Goal: Transaction & Acquisition: Download file/media

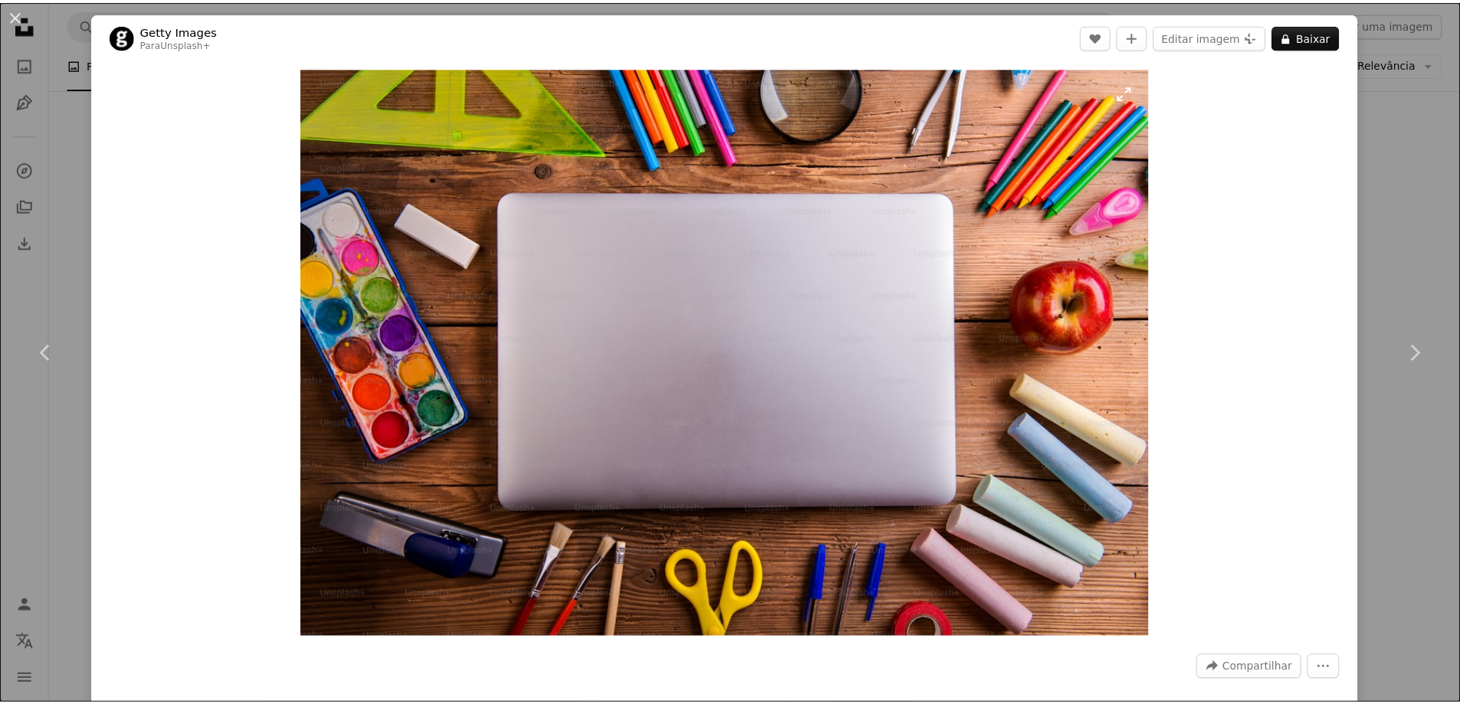
scroll to position [22000, 0]
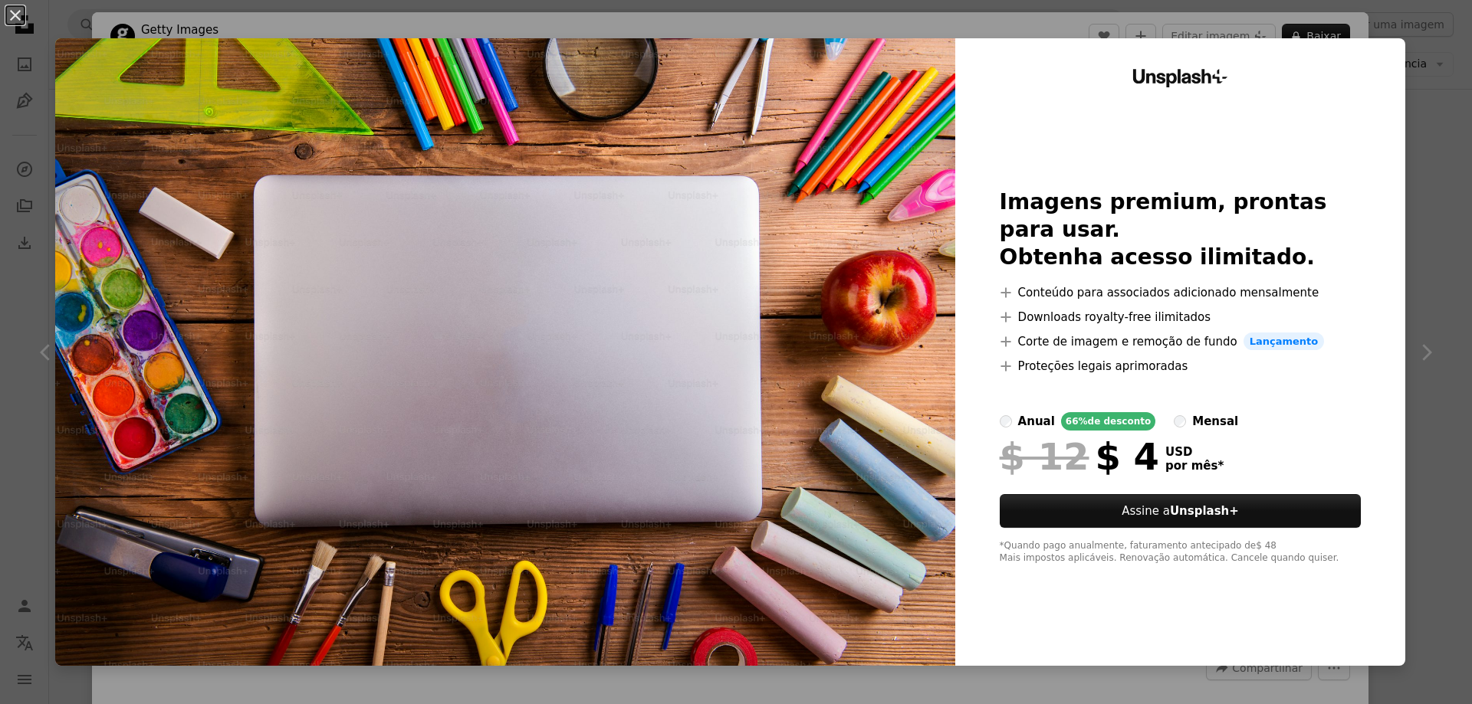
click at [1417, 296] on div "An X shape Unsplash+ Imagens premium, prontas para usar. Obtenha acesso ilimita…" at bounding box center [736, 352] width 1472 height 704
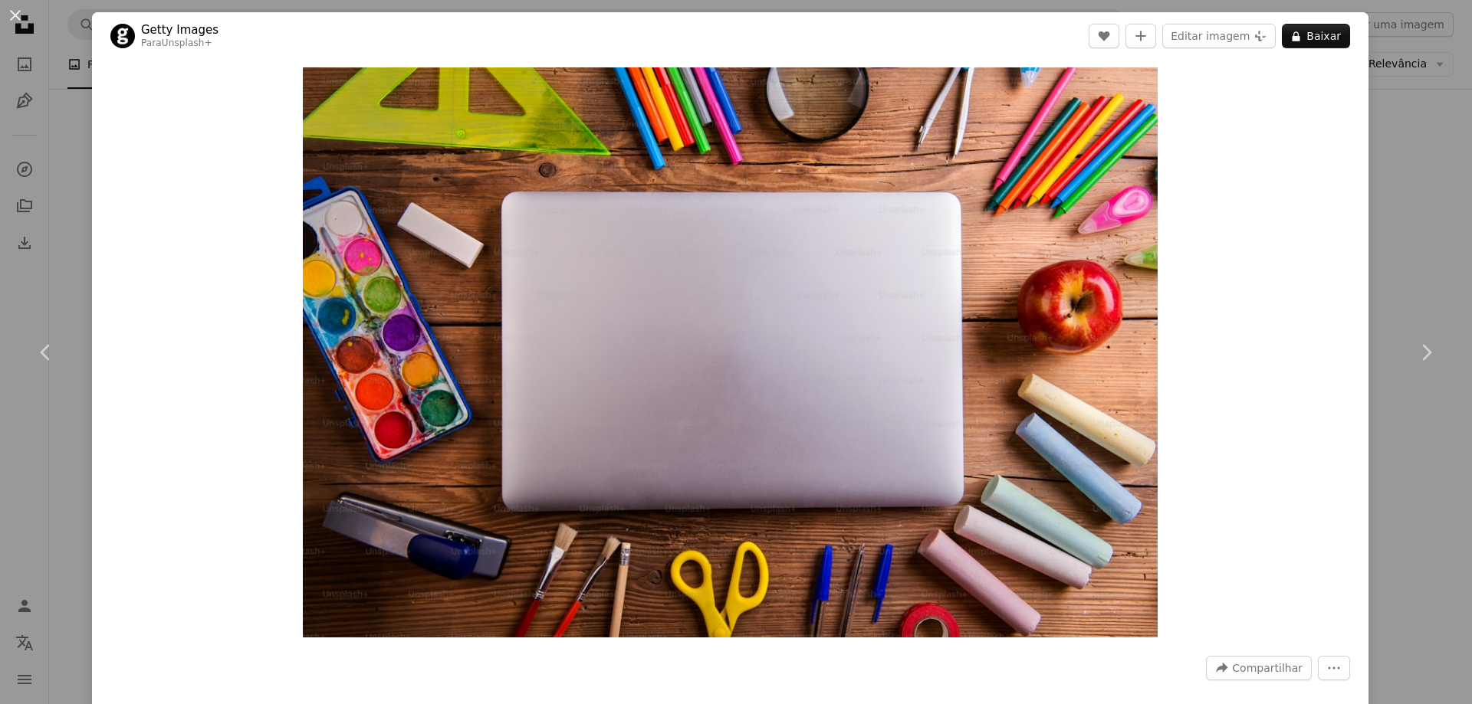
click at [1410, 170] on div "An X shape Chevron left Chevron right Getty Images Para Unsplash+ A heart A plu…" at bounding box center [736, 352] width 1472 height 704
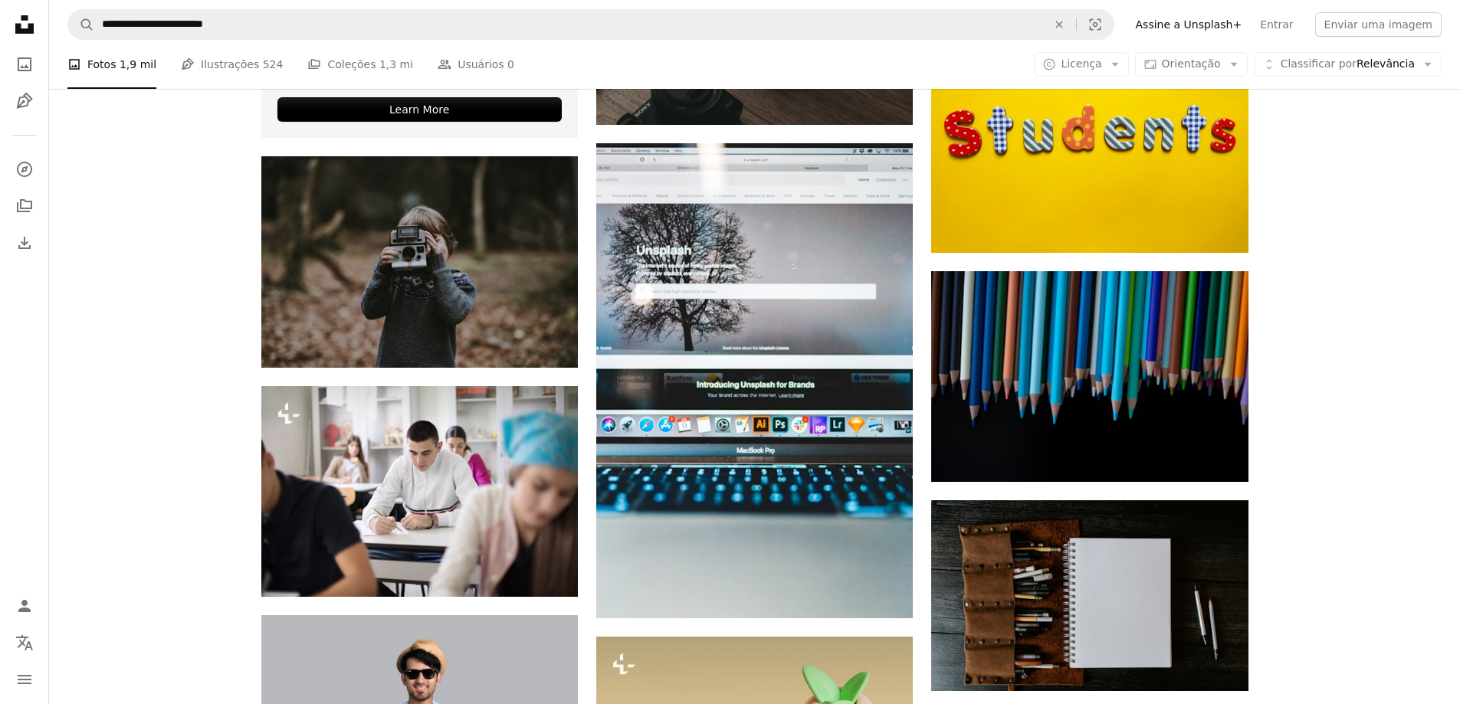
scroll to position [3373, 0]
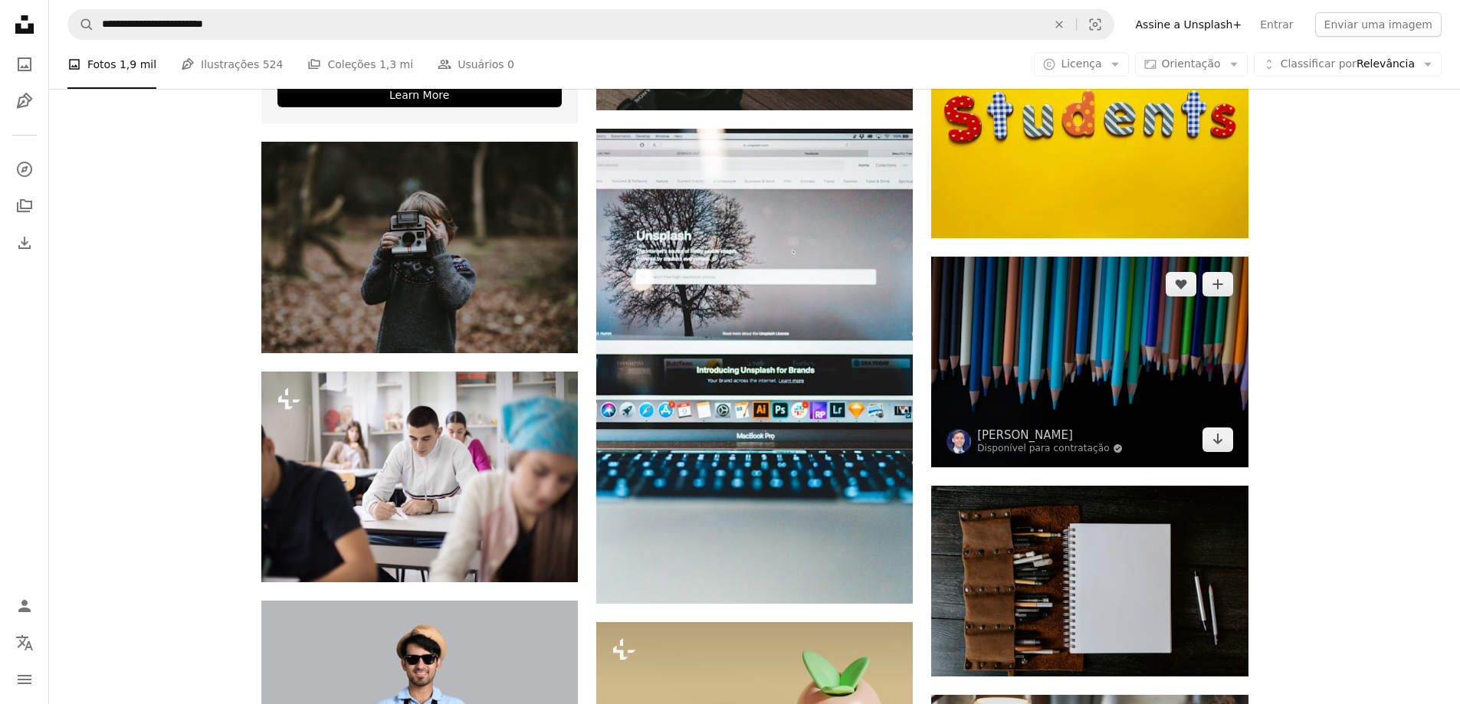
click at [1067, 371] on img at bounding box center [1089, 362] width 317 height 211
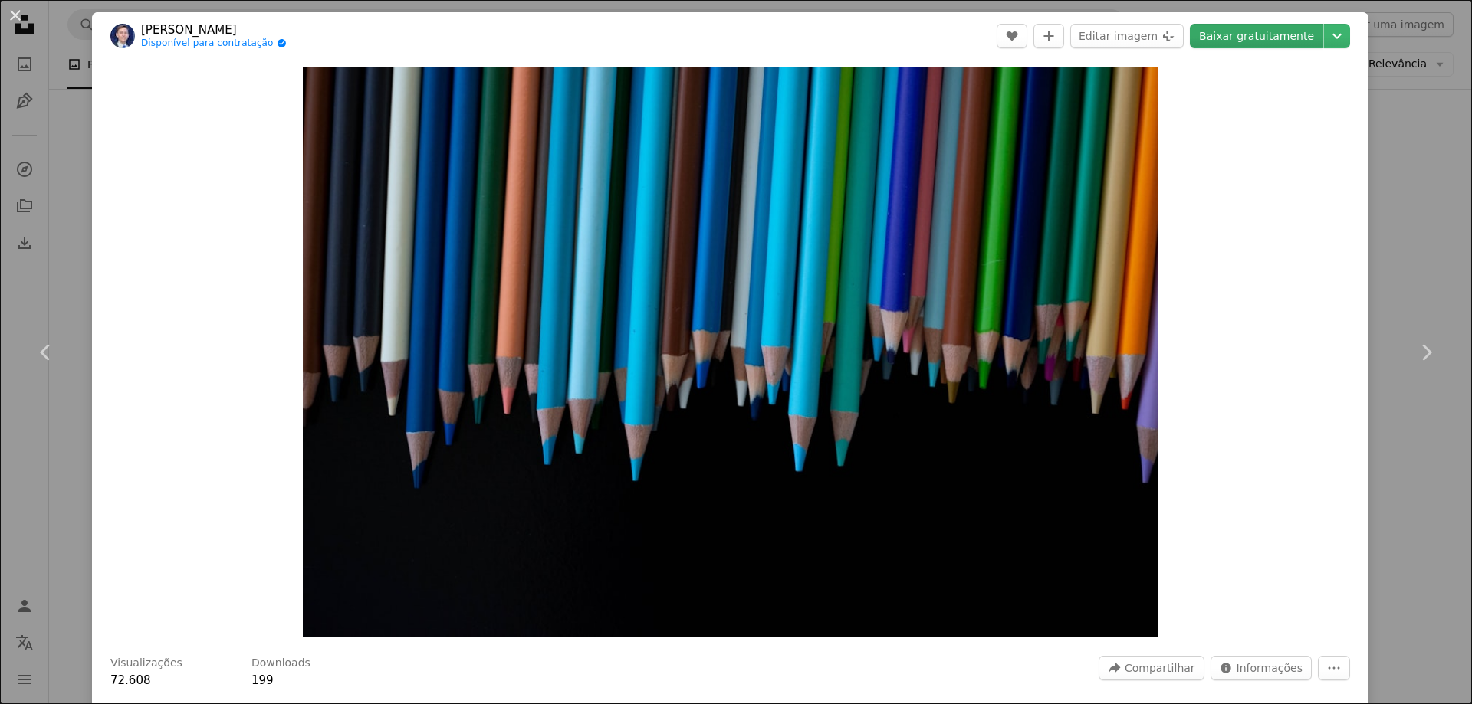
click at [1243, 31] on link "Baixar gratuitamente" at bounding box center [1256, 36] width 133 height 25
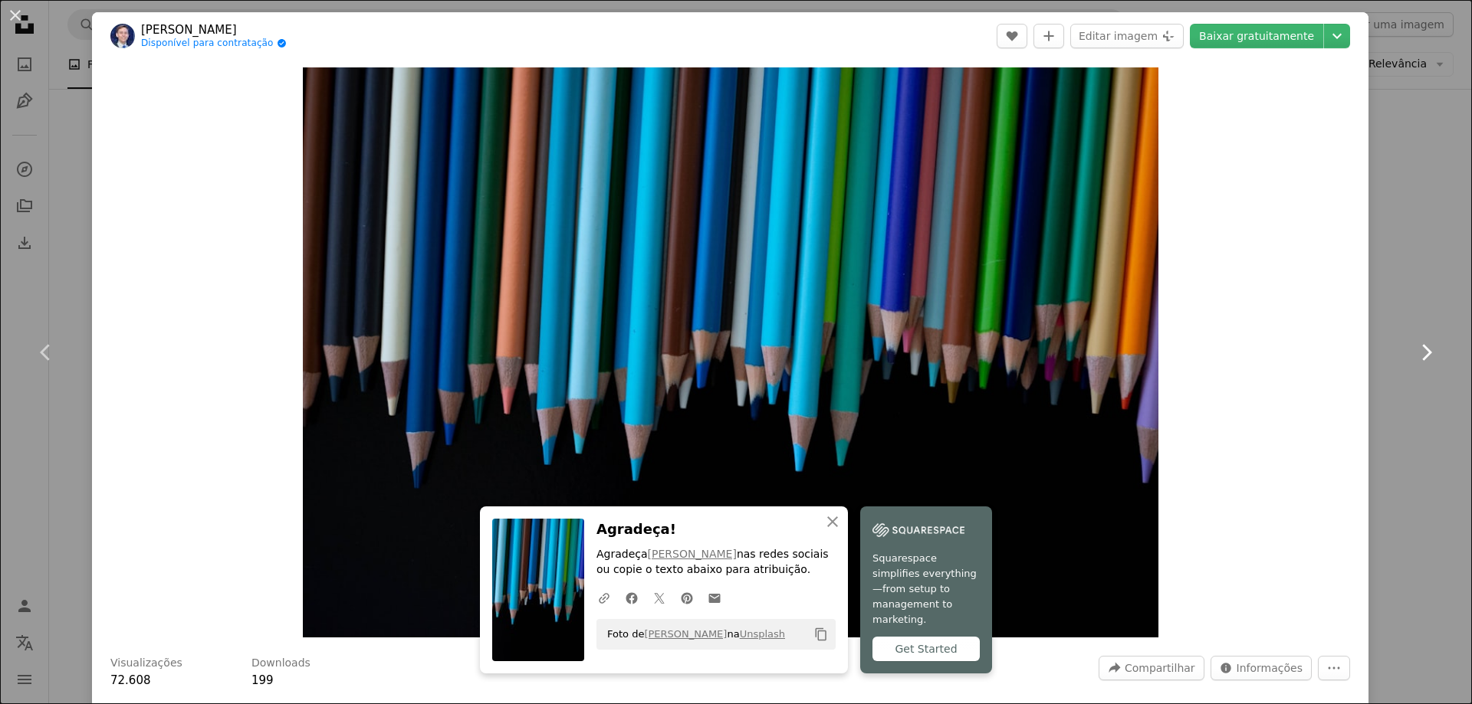
click at [1400, 284] on link "Chevron right" at bounding box center [1426, 352] width 92 height 147
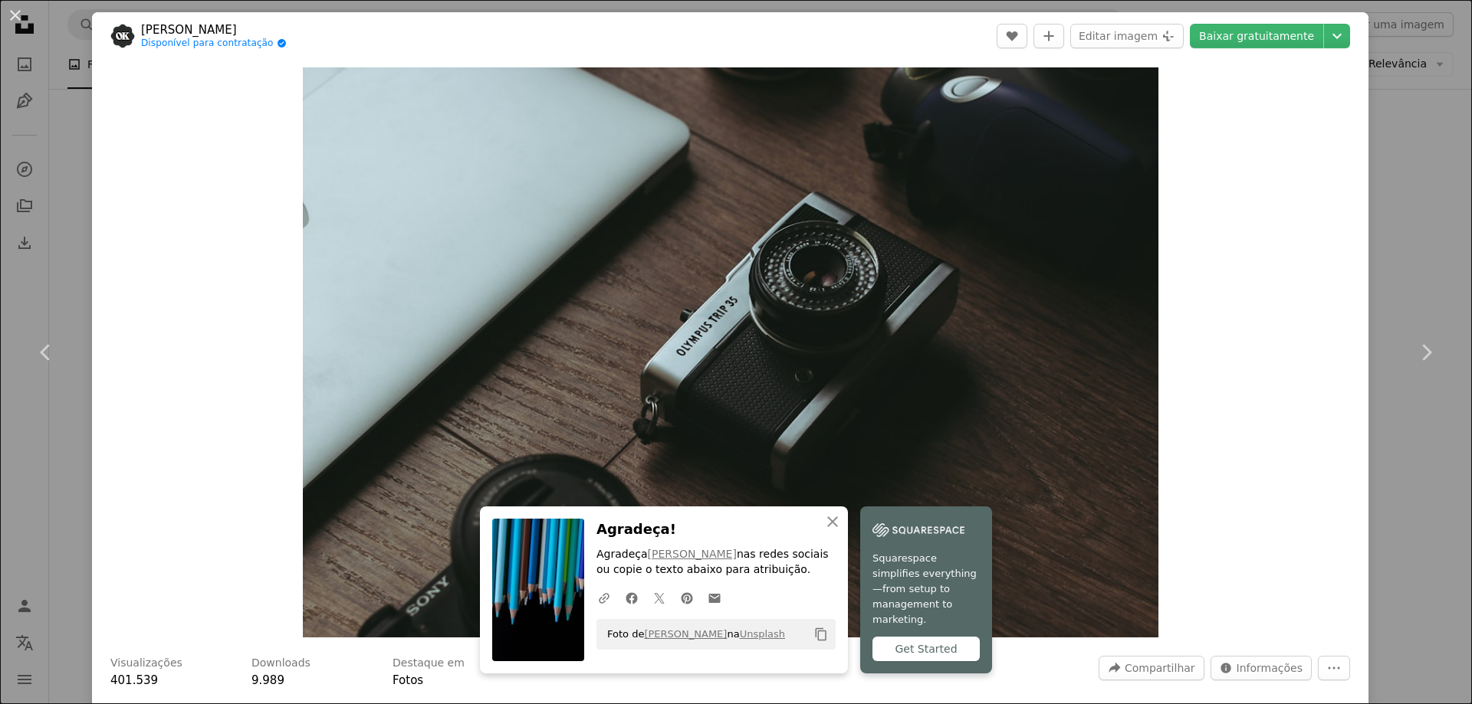
click at [1404, 146] on div "An X shape Chevron left Chevron right An X shape Fechar Agradeça! Agradeça [PER…" at bounding box center [736, 352] width 1472 height 704
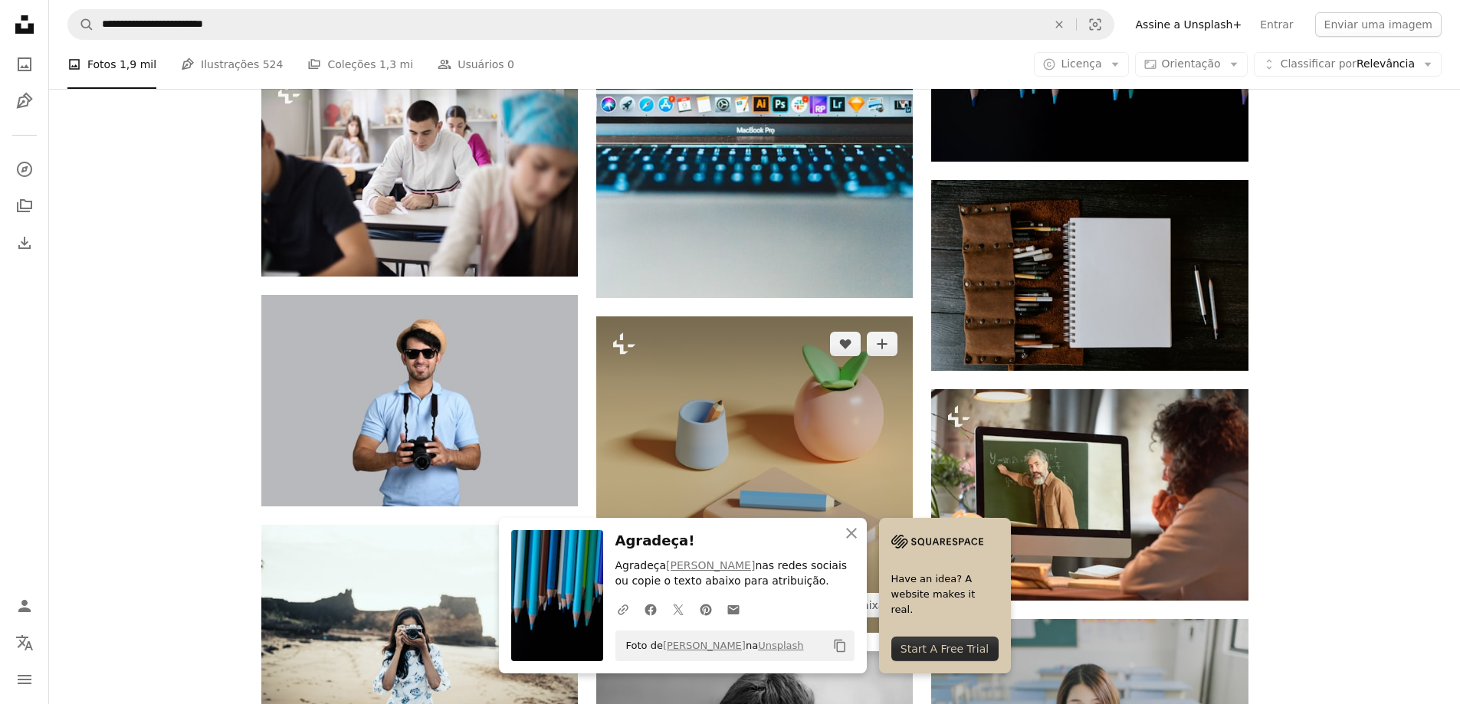
scroll to position [3680, 0]
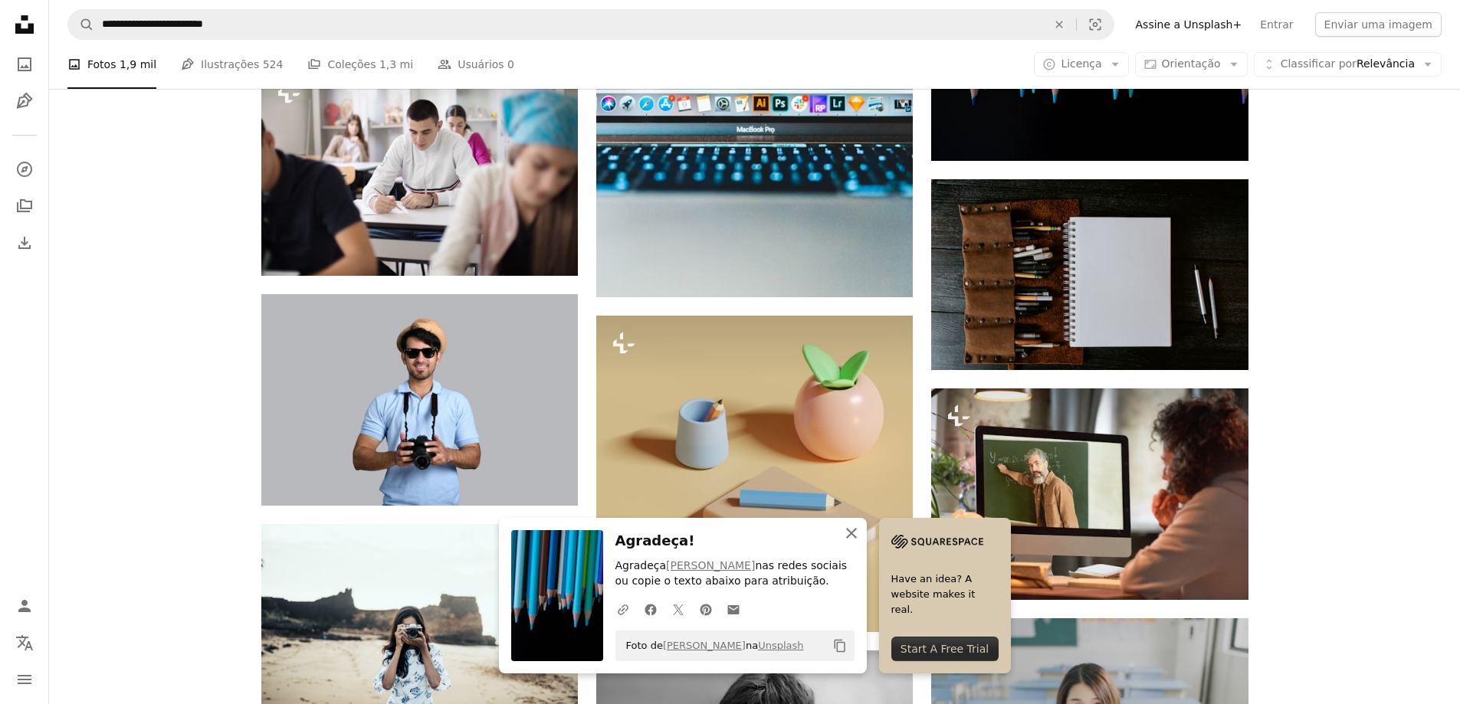
click at [852, 534] on icon "button" at bounding box center [851, 533] width 11 height 11
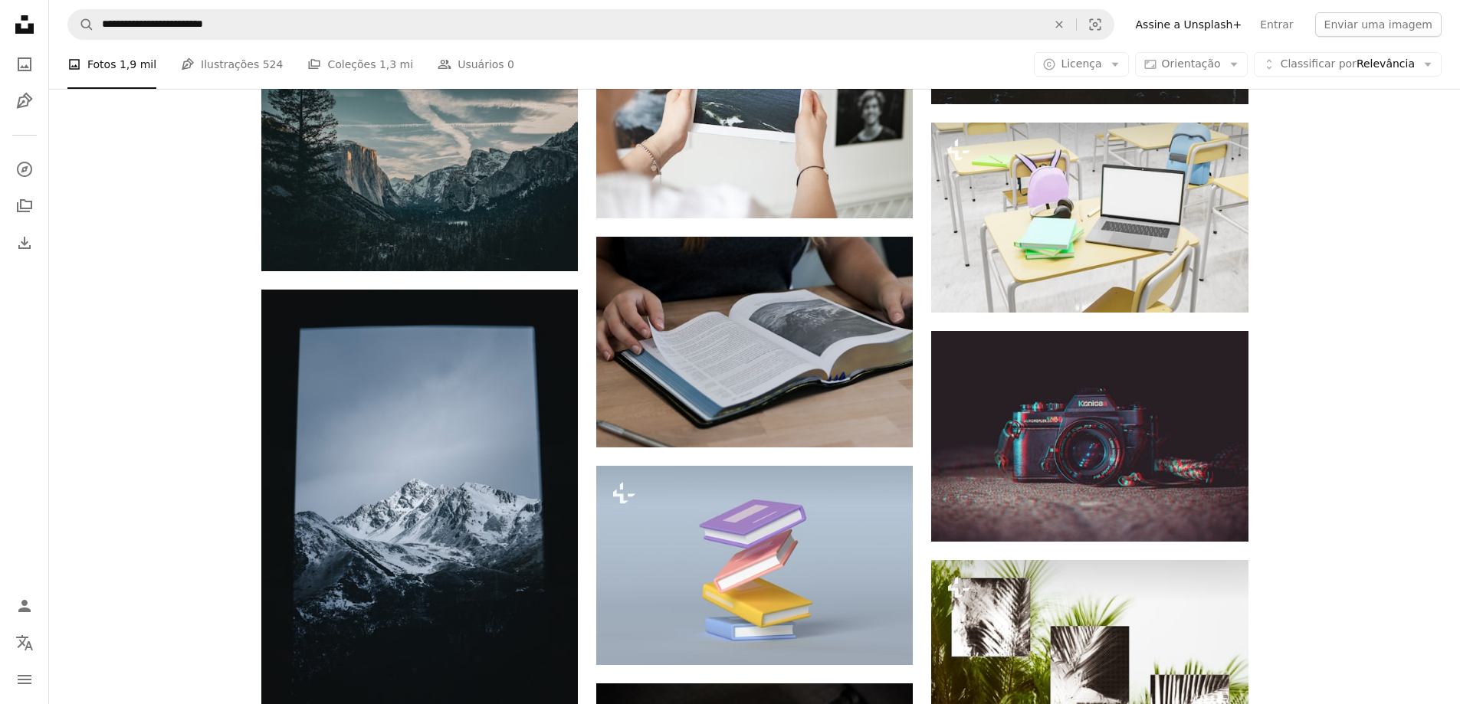
scroll to position [10809, 0]
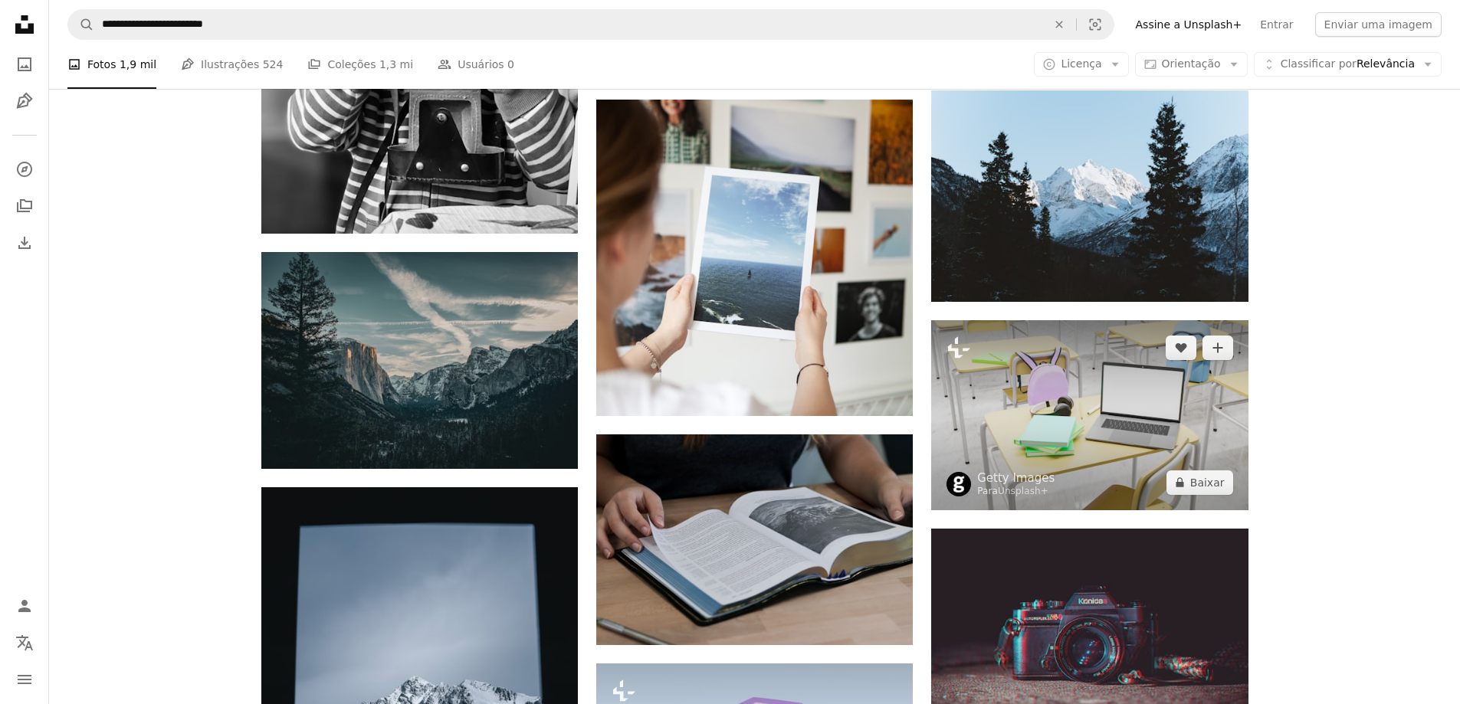
click at [1093, 411] on img at bounding box center [1089, 415] width 317 height 190
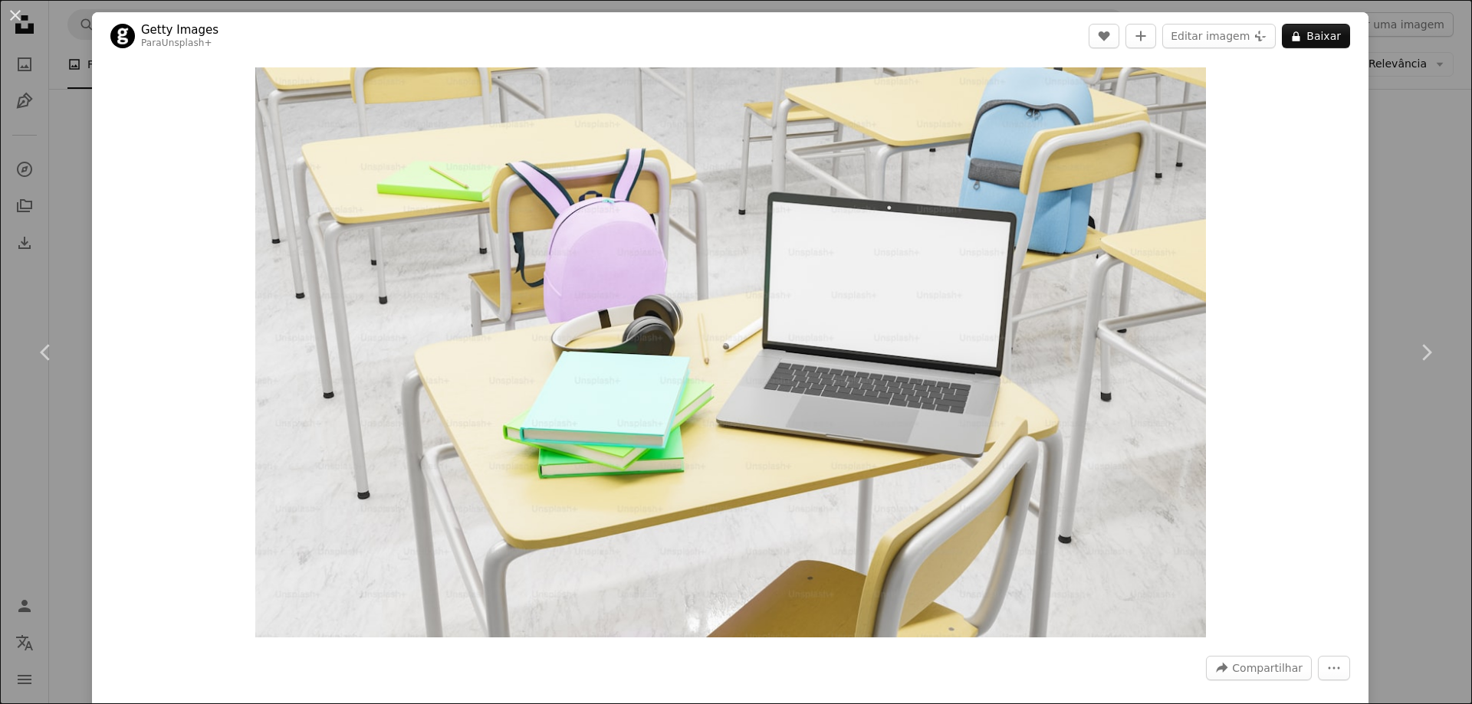
click at [1403, 159] on div "An X shape Chevron left Chevron right Getty Images Para Unsplash+ A heart A plu…" at bounding box center [736, 352] width 1472 height 704
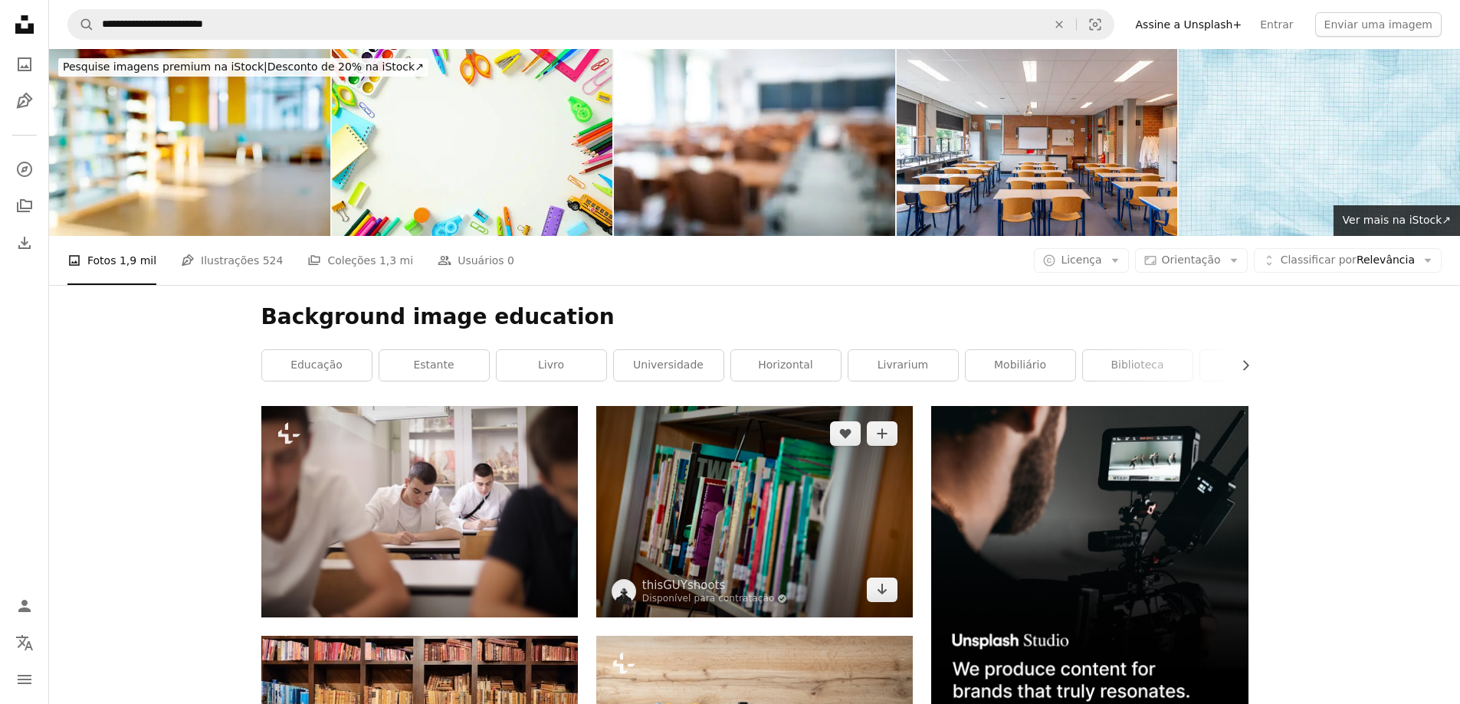
click at [724, 514] on img at bounding box center [754, 511] width 317 height 211
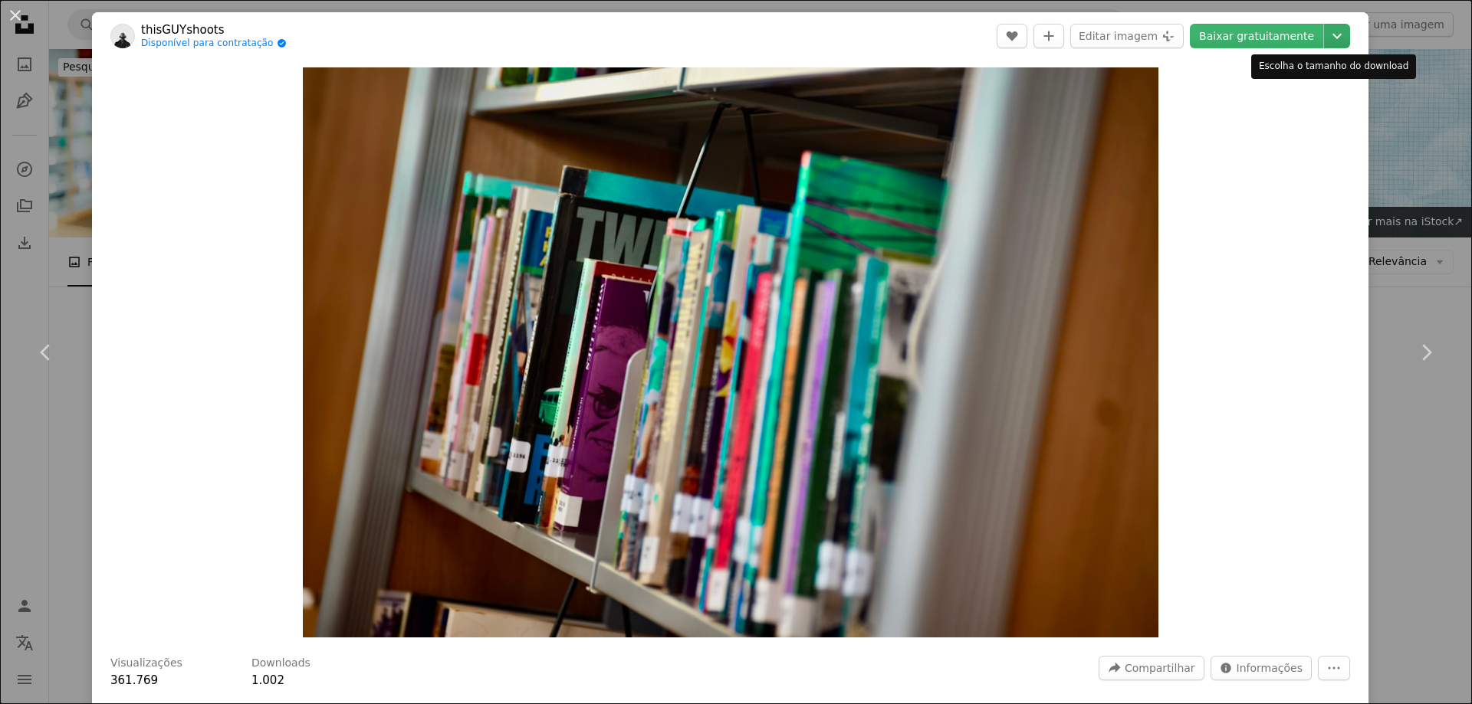
click at [1326, 31] on icon "Chevron down" at bounding box center [1337, 36] width 25 height 18
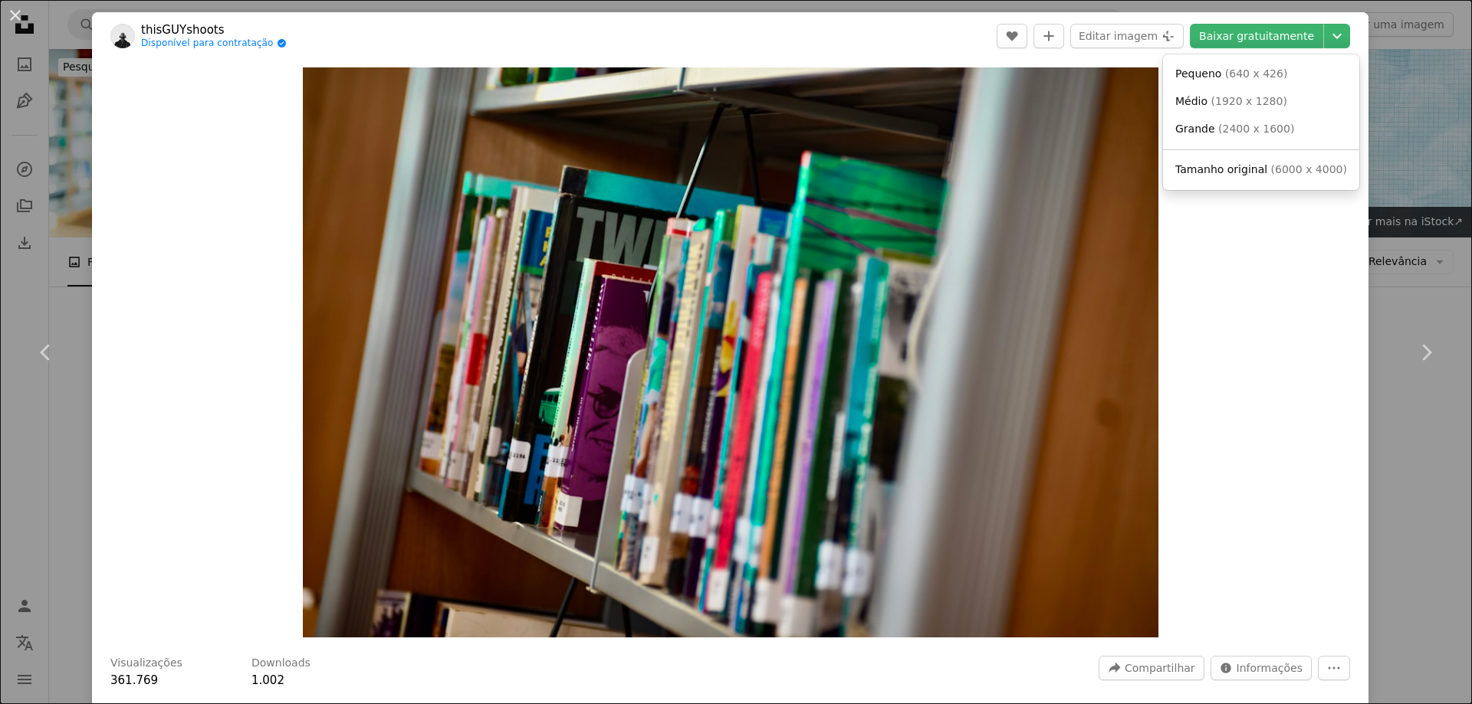
click at [1325, 667] on dialog "An X shape Chevron left Chevron right thisGUYshoots Disponível para contratação…" at bounding box center [736, 352] width 1472 height 704
click at [1327, 667] on icon "More Actions" at bounding box center [1334, 669] width 14 height 14
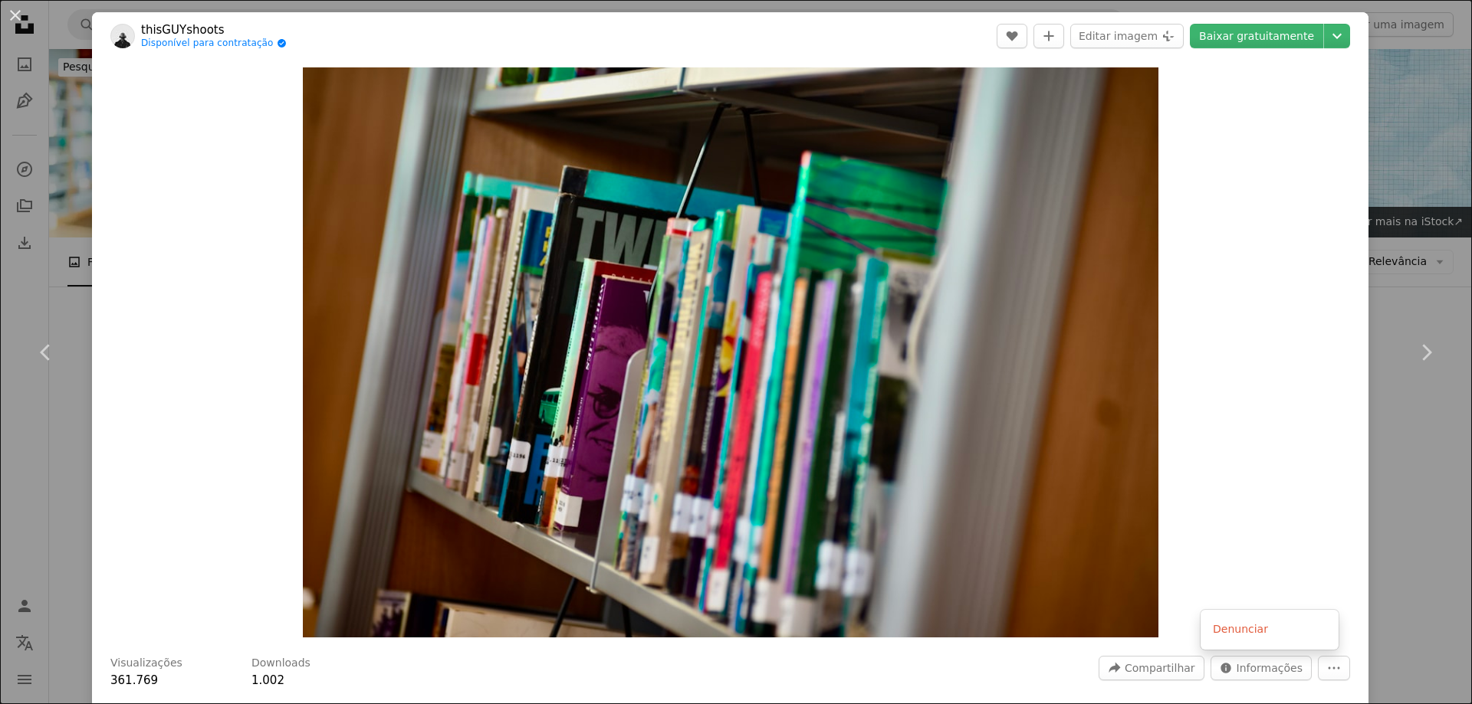
click at [193, 189] on dialog "An X shape Chevron left Chevron right thisGUYshoots Disponível para contratação…" at bounding box center [736, 352] width 1472 height 704
click at [1397, 145] on div "An X shape Chevron left Chevron right thisGUYshoots Disponível para contratação…" at bounding box center [736, 352] width 1472 height 704
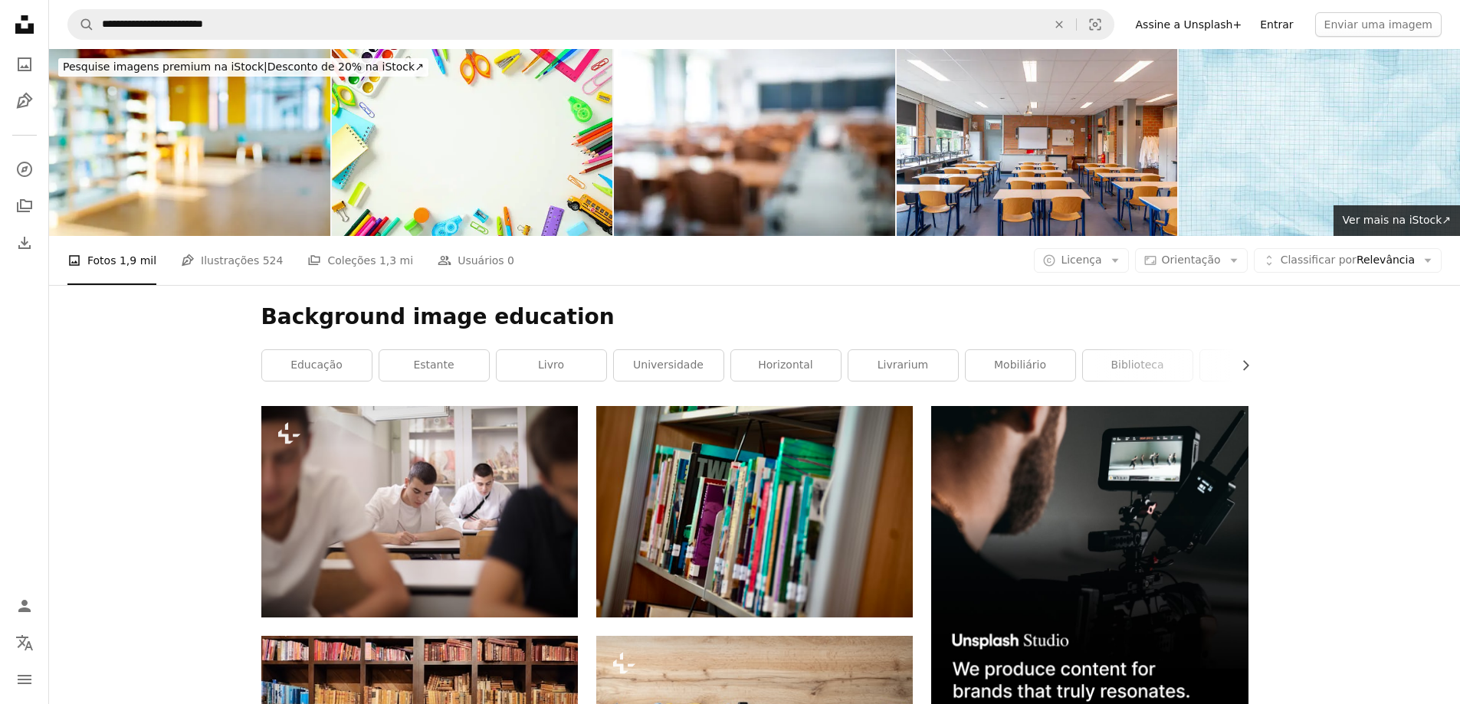
click at [1290, 25] on link "Entrar" at bounding box center [1276, 24] width 51 height 25
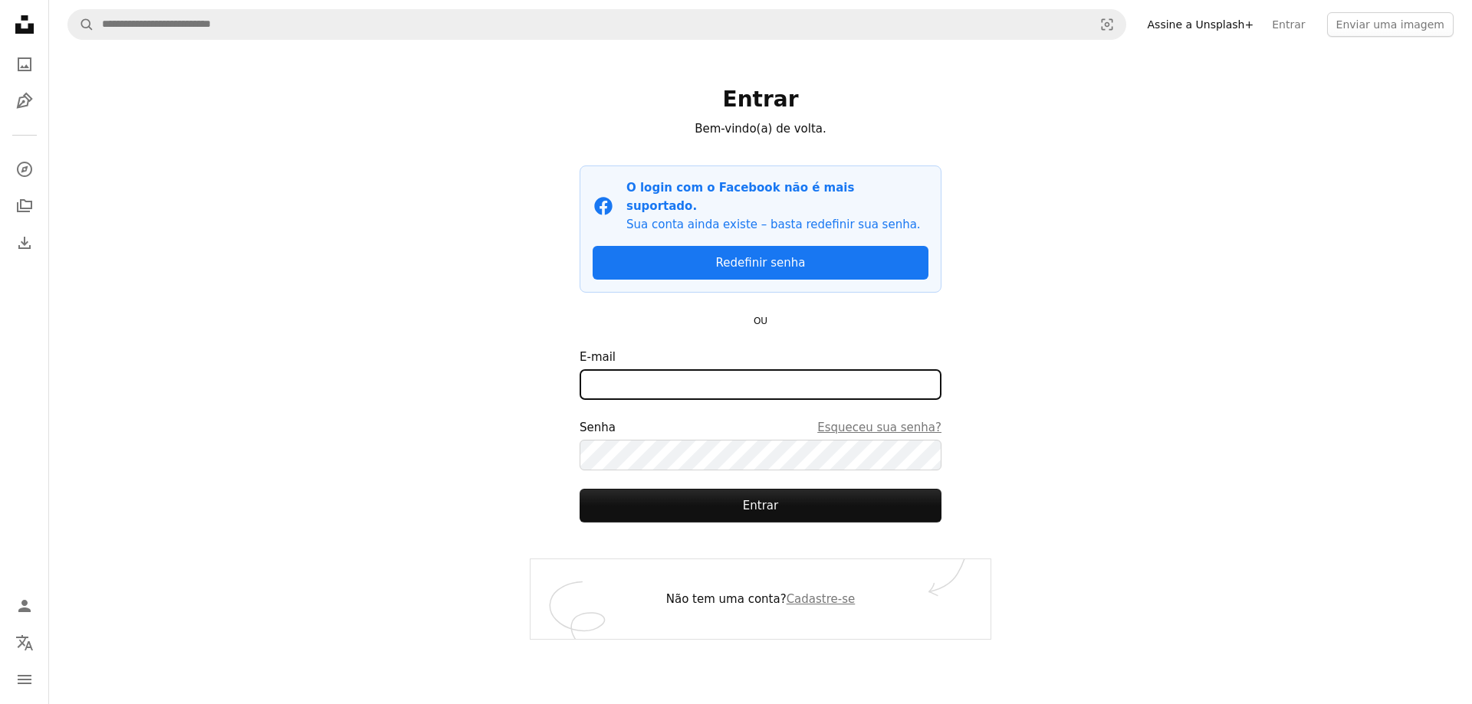
click at [696, 369] on input "E-mail" at bounding box center [761, 384] width 362 height 31
type input "**********"
click at [683, 369] on input "**********" at bounding box center [761, 384] width 362 height 31
drag, startPoint x: 722, startPoint y: 363, endPoint x: 543, endPoint y: 386, distance: 180.1
click at [543, 386] on div "**********" at bounding box center [760, 304] width 460 height 511
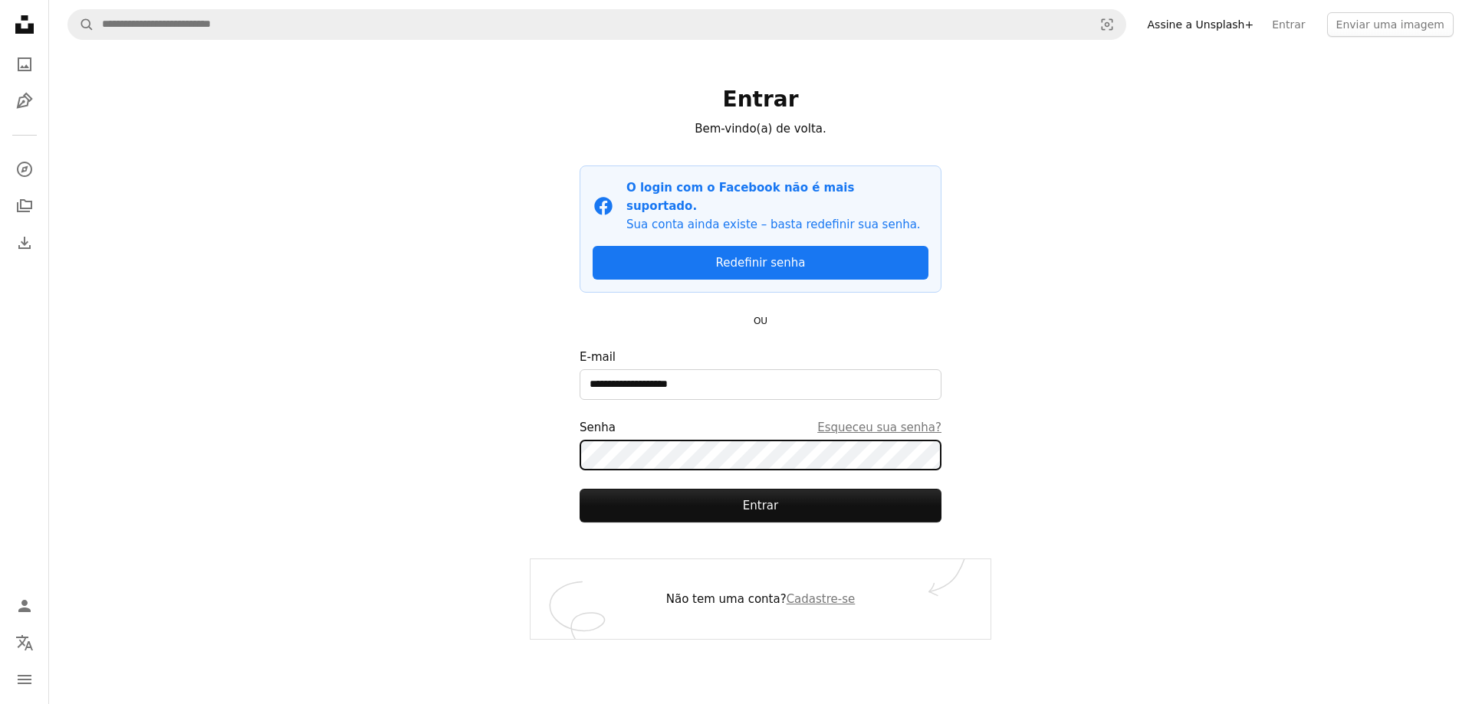
click at [580, 489] on button "Entrar" at bounding box center [761, 506] width 362 height 34
